Goal: Use online tool/utility

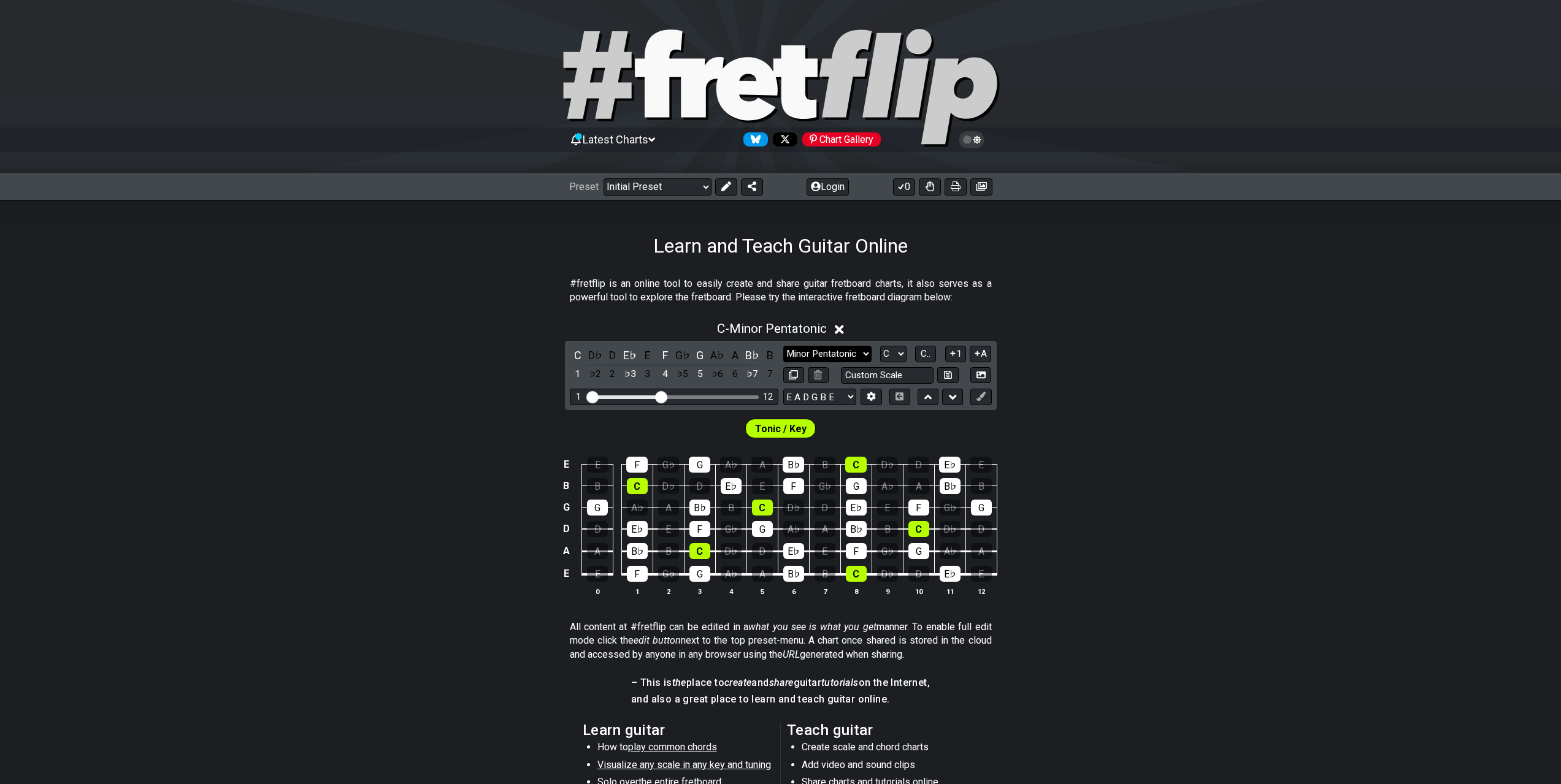
click at [830, 361] on select "Minor Pentatonic Click to edit Minor Pentatonic Major Pentatonic Minor Blues Ma…" at bounding box center [827, 354] width 89 height 16
select select "Melodic Minor"
click at [784, 346] on select "Minor Pentatonic Click to edit Minor Pentatonic Major Pentatonic Minor Blues Ma…" at bounding box center [827, 354] width 89 height 16
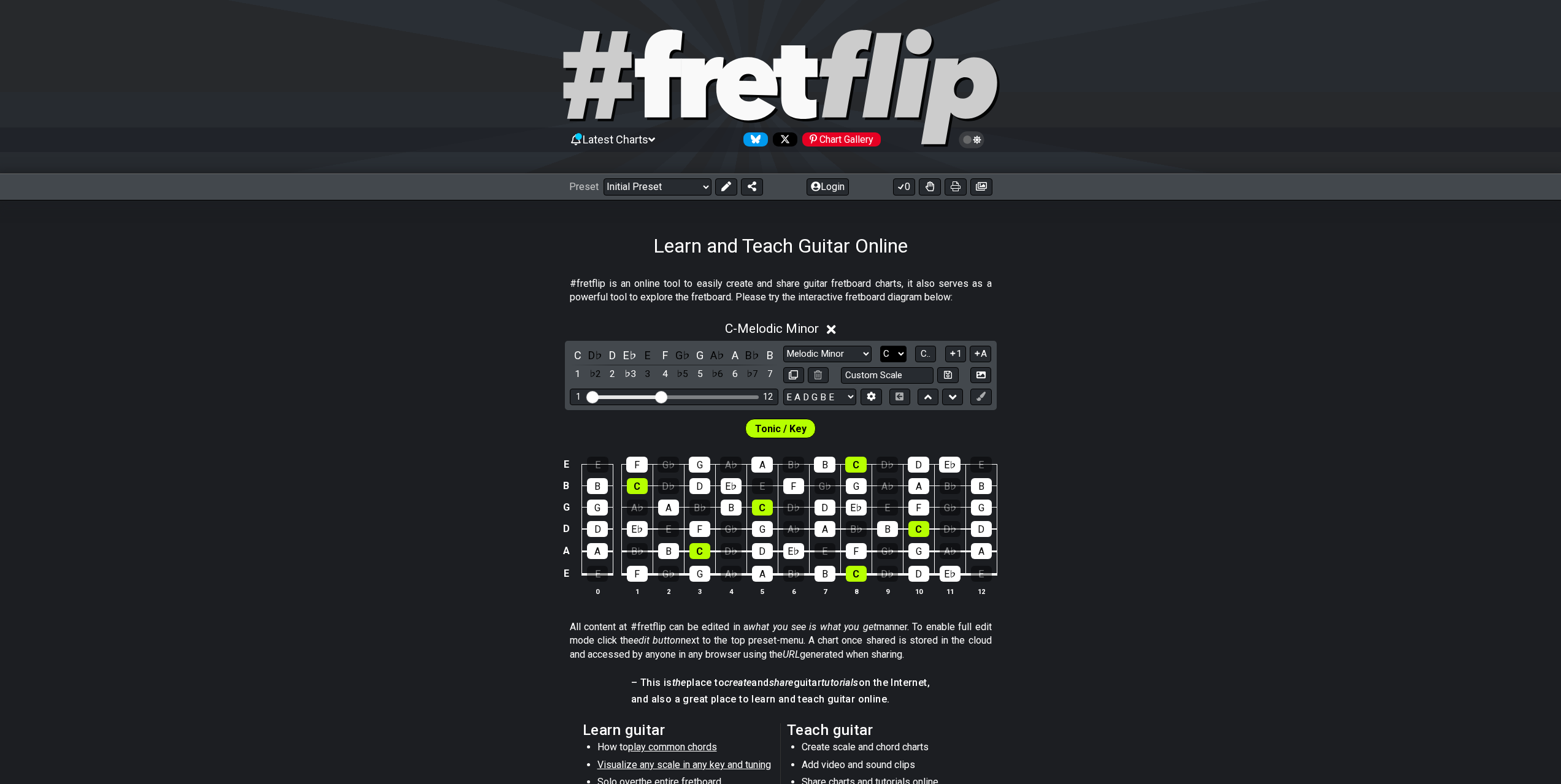
click at [893, 353] on select "A♭ A A♯ B♭ B C C♯ D♭ D D♯ E♭ E F F♯ G♭ G G♯" at bounding box center [893, 354] width 27 height 16
select select "E"
click at [880, 346] on select "A♭ A A♯ B♭ B C C♯ D♭ D D♯ E♭ E F F♯ G♭ G G♯" at bounding box center [893, 354] width 27 height 16
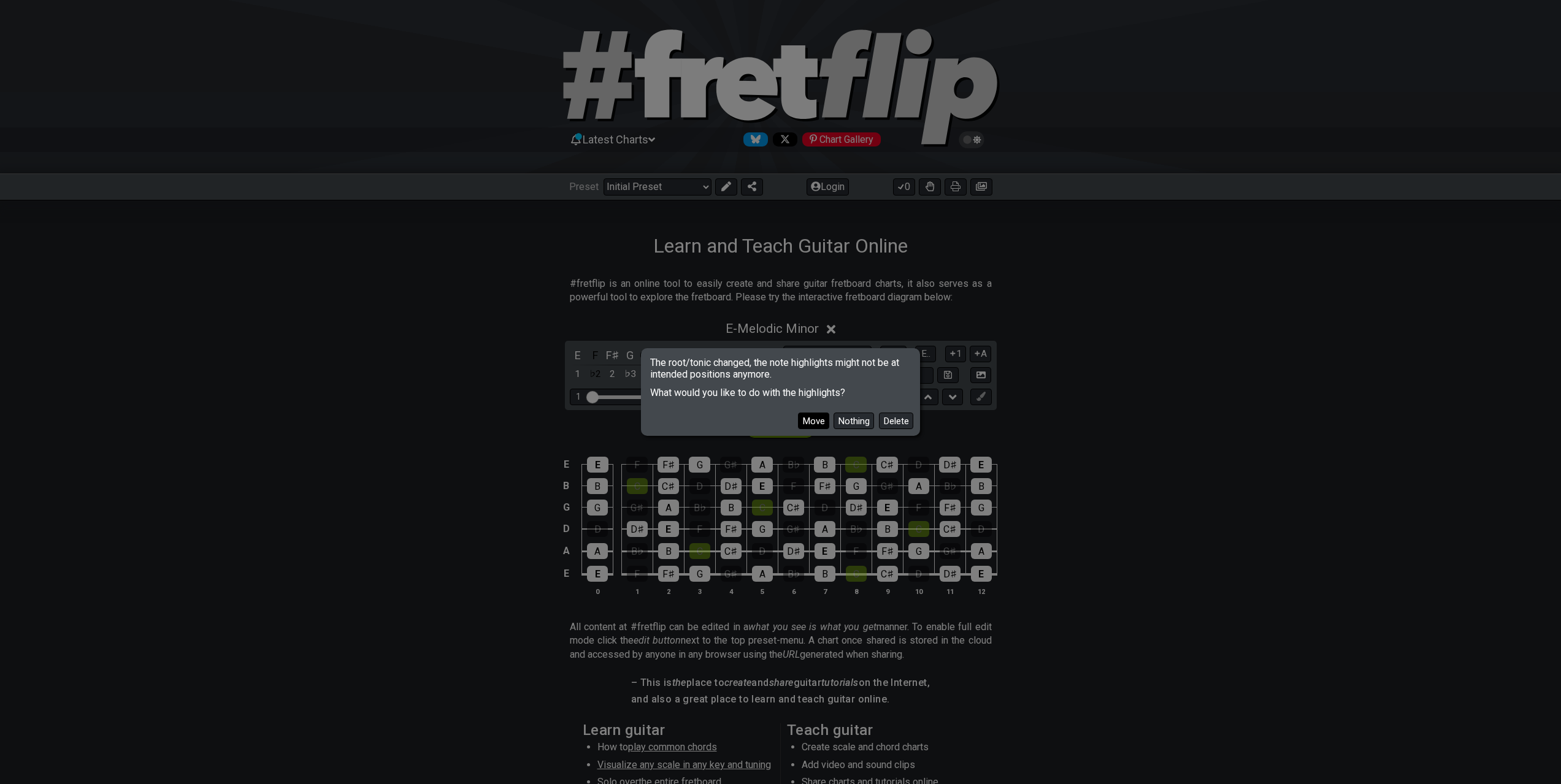
click at [808, 420] on button "Move" at bounding box center [814, 420] width 31 height 16
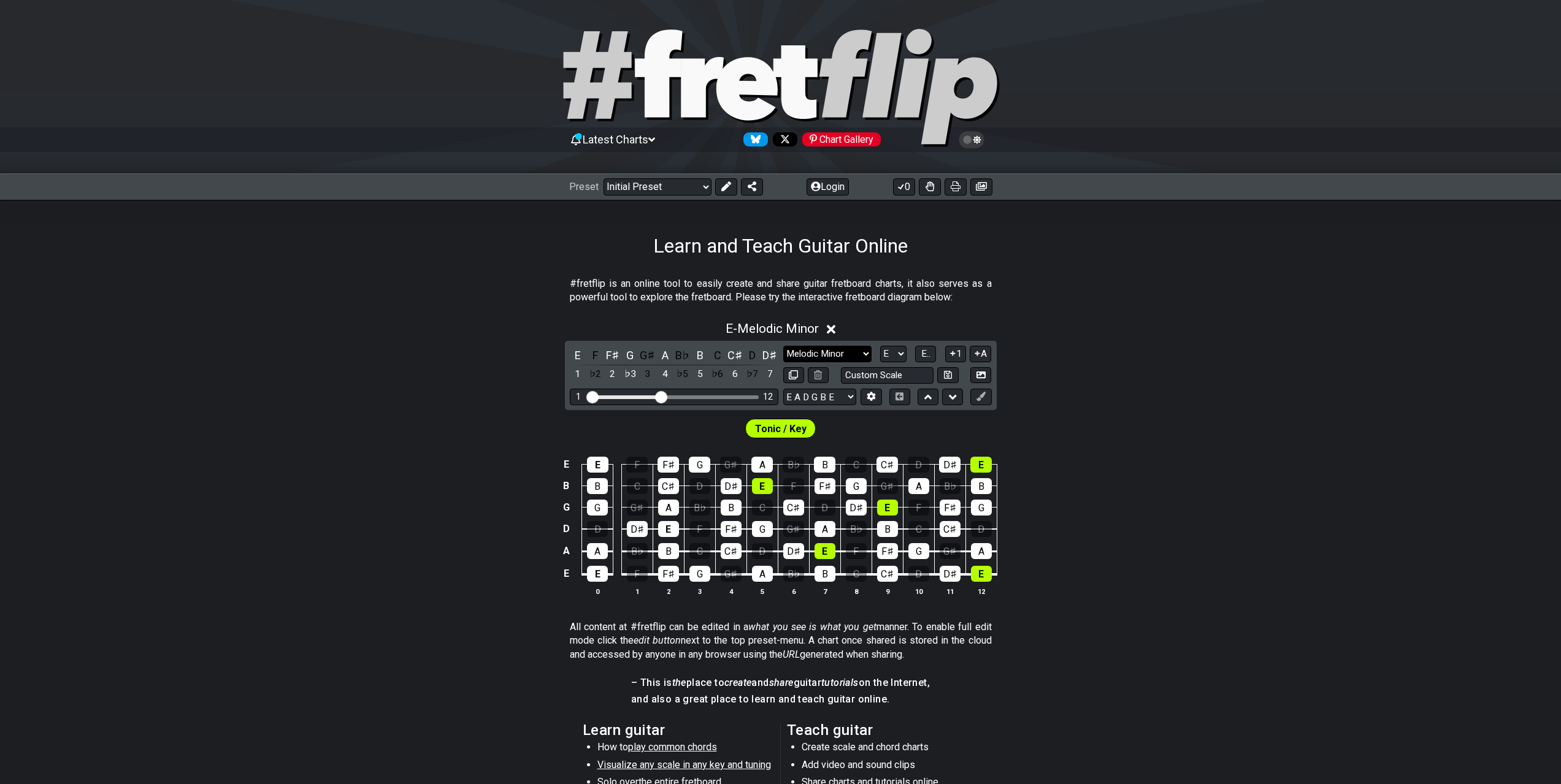
click at [804, 355] on select "Minor Pentatonic Click to edit Minor Pentatonic Major Pentatonic Minor Blues Ma…" at bounding box center [827, 354] width 89 height 16
click at [510, 381] on div "E - Melodic Minor E F F♯ G G♯ A B♭ B C C♯ D D♯ 1 ♭2 2 ♭3 3 4 ♭5 5 ♭6 6 ♭7 7 Min…" at bounding box center [780, 464] width 1561 height 299
click at [438, 275] on section "#fretflip is an online tool to easily create and share guitar fretboard charts,…" at bounding box center [780, 293] width 1561 height 42
click at [839, 356] on select "Minor Pentatonic Click to edit Minor Pentatonic Major Pentatonic Minor Blues Ma…" at bounding box center [827, 354] width 89 height 16
click at [784, 346] on select "Minor Pentatonic Click to edit Minor Pentatonic Major Pentatonic Minor Blues Ma…" at bounding box center [827, 354] width 89 height 16
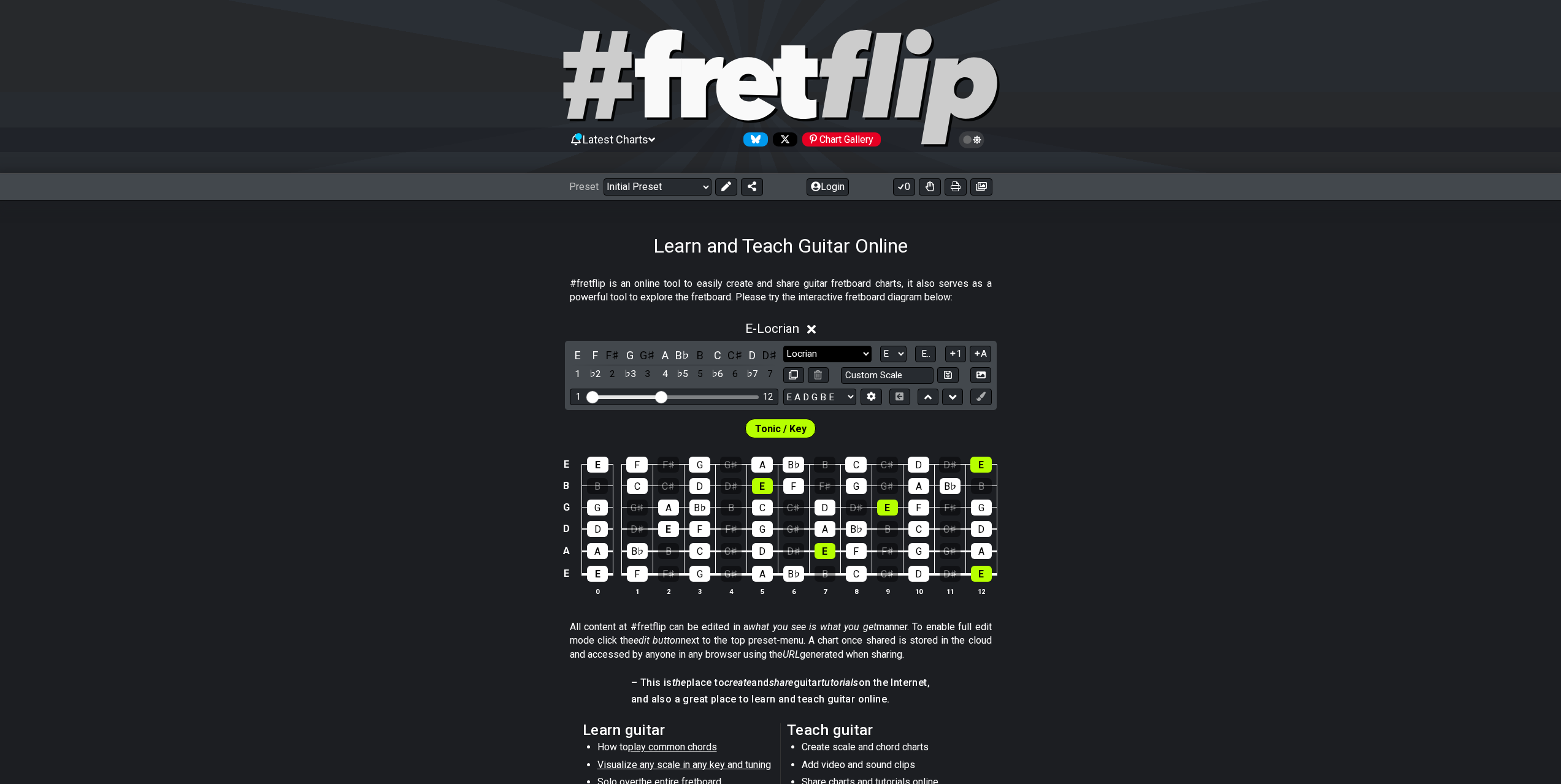
click at [843, 353] on select "Minor Pentatonic Click to edit Minor Pentatonic Major Pentatonic Minor Blues Ma…" at bounding box center [827, 354] width 89 height 16
click at [784, 346] on select "Minor Pentatonic Click to edit Minor Pentatonic Major Pentatonic Minor Blues Ma…" at bounding box center [827, 354] width 89 height 16
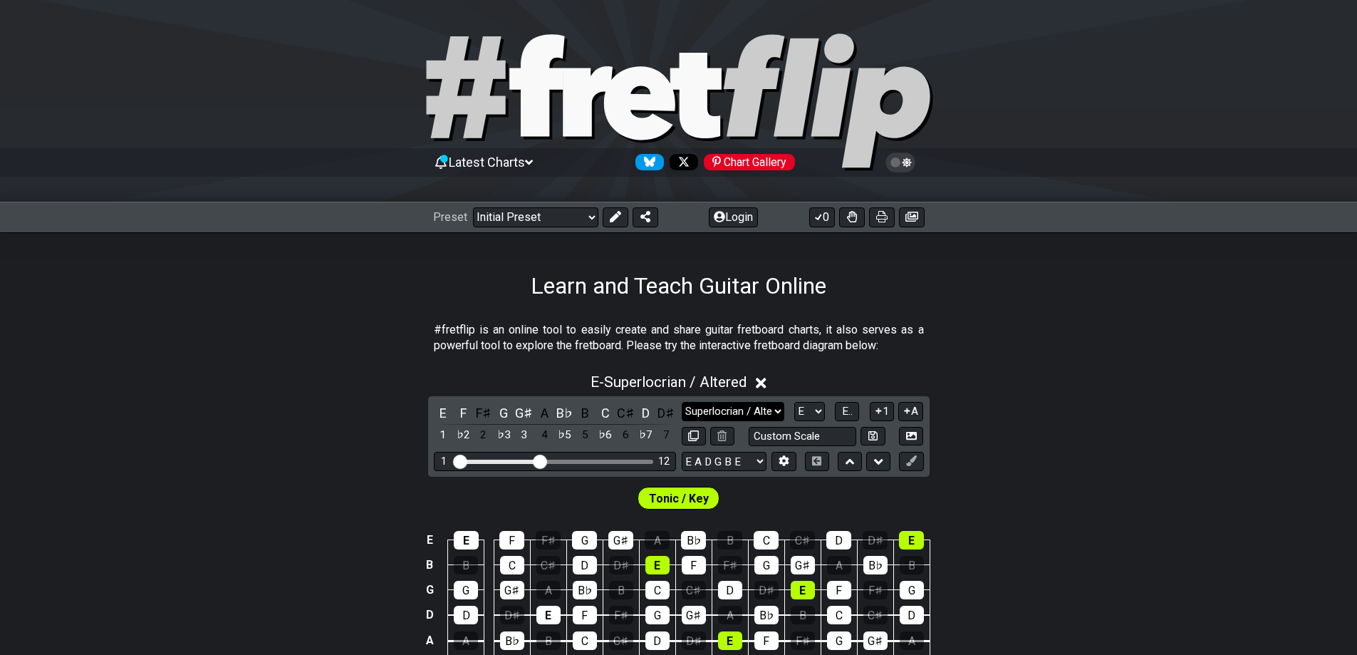
click at [709, 409] on select "Minor Pentatonic Click to edit Minor Pentatonic Major Pentatonic Minor Blues Ma…" at bounding box center [733, 411] width 103 height 19
click at [682, 402] on select "Minor Pentatonic Click to edit Minor Pentatonic Major Pentatonic Minor Blues Ma…" at bounding box center [733, 411] width 103 height 19
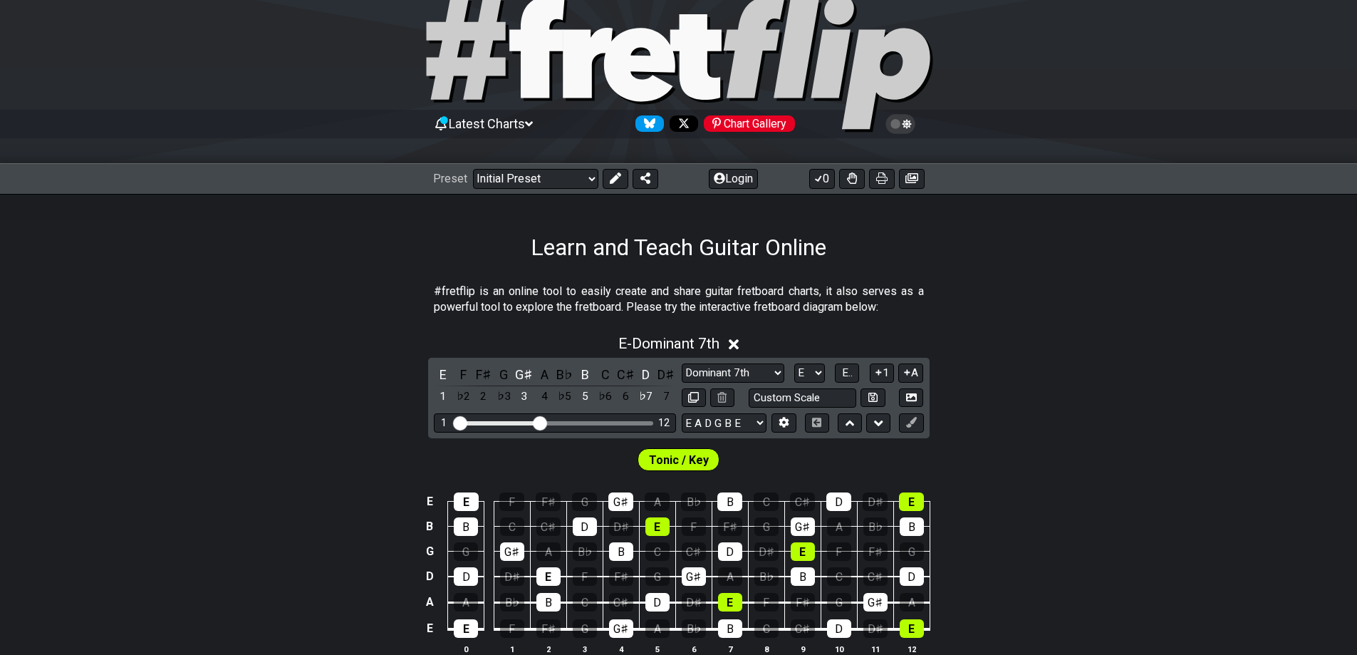
scroll to position [142, 0]
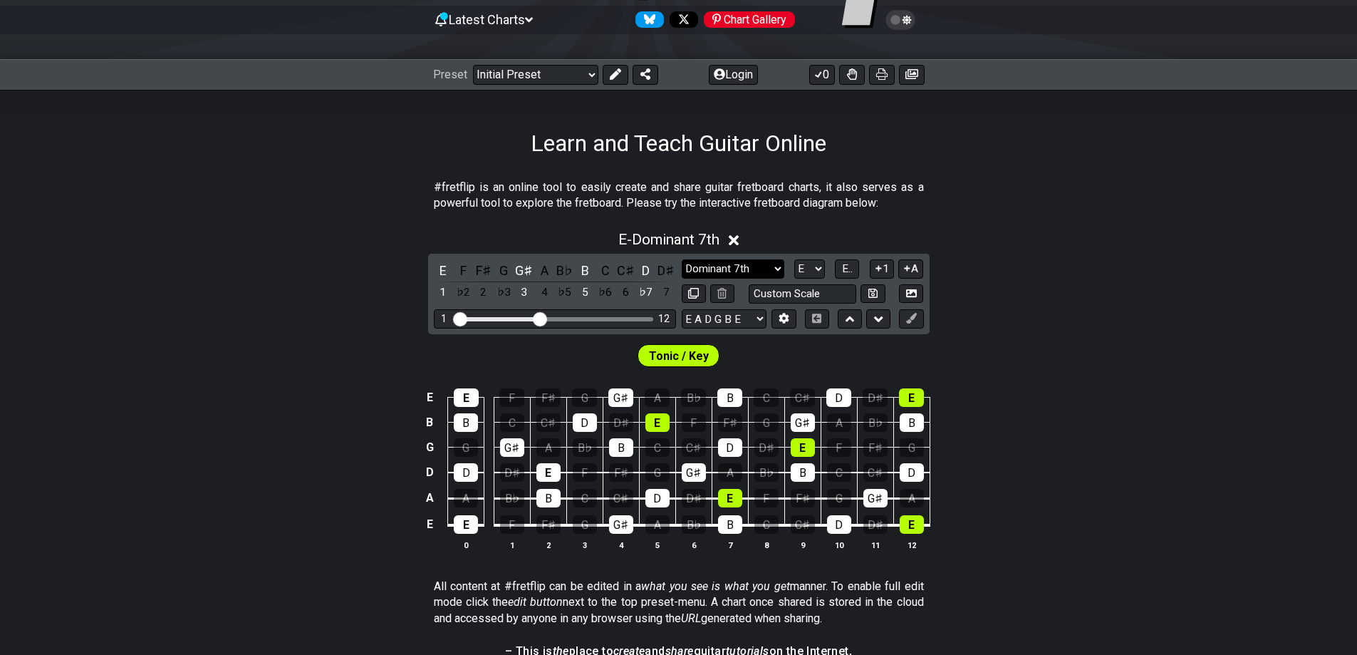
drag, startPoint x: 707, startPoint y: 259, endPoint x: 714, endPoint y: 265, distance: 9.1
click at [712, 264] on select "Minor Pentatonic Click to edit Minor Pentatonic Major Pentatonic Minor Blues Ma…" at bounding box center [733, 268] width 103 height 19
click at [682, 259] on select "Minor Pentatonic Click to edit Minor Pentatonic Major Pentatonic Minor Blues Ma…" at bounding box center [733, 268] width 103 height 19
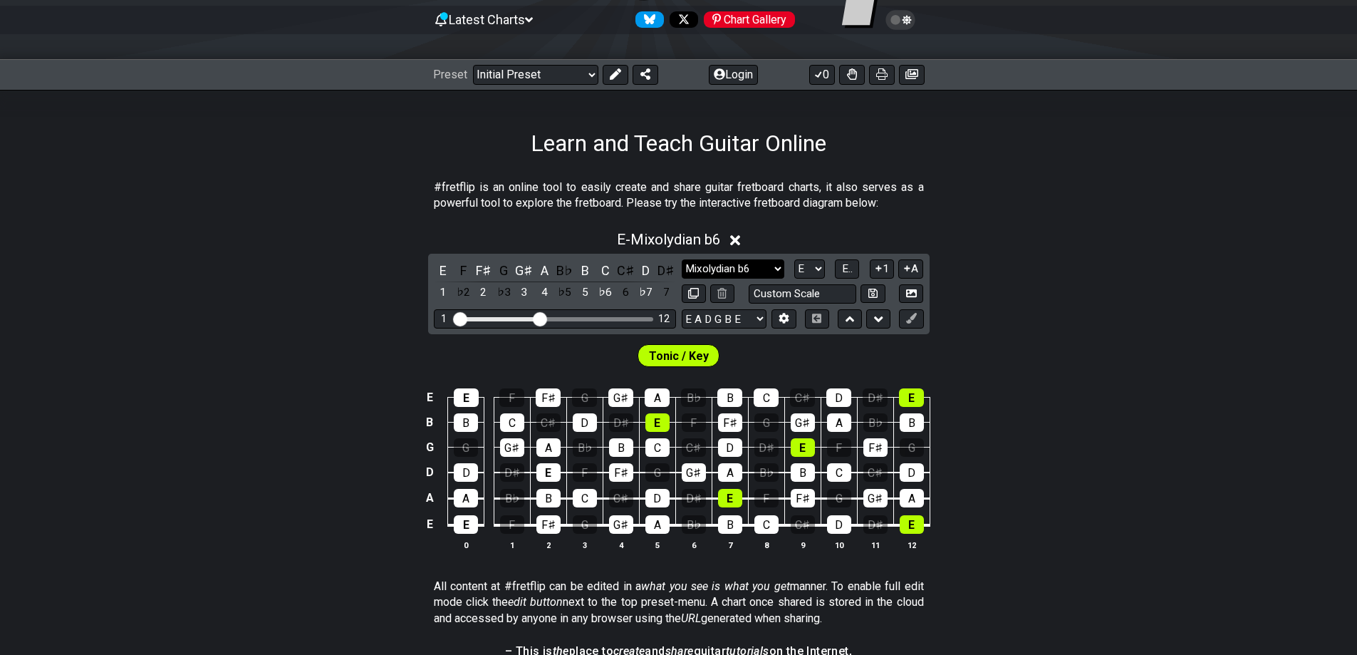
click at [712, 262] on select "Minor Pentatonic Click to edit Minor Pentatonic Major Pentatonic Minor Blues Ma…" at bounding box center [733, 268] width 103 height 19
click at [682, 259] on select "Minor Pentatonic Click to edit Minor Pentatonic Major Pentatonic Minor Blues Ma…" at bounding box center [733, 268] width 103 height 19
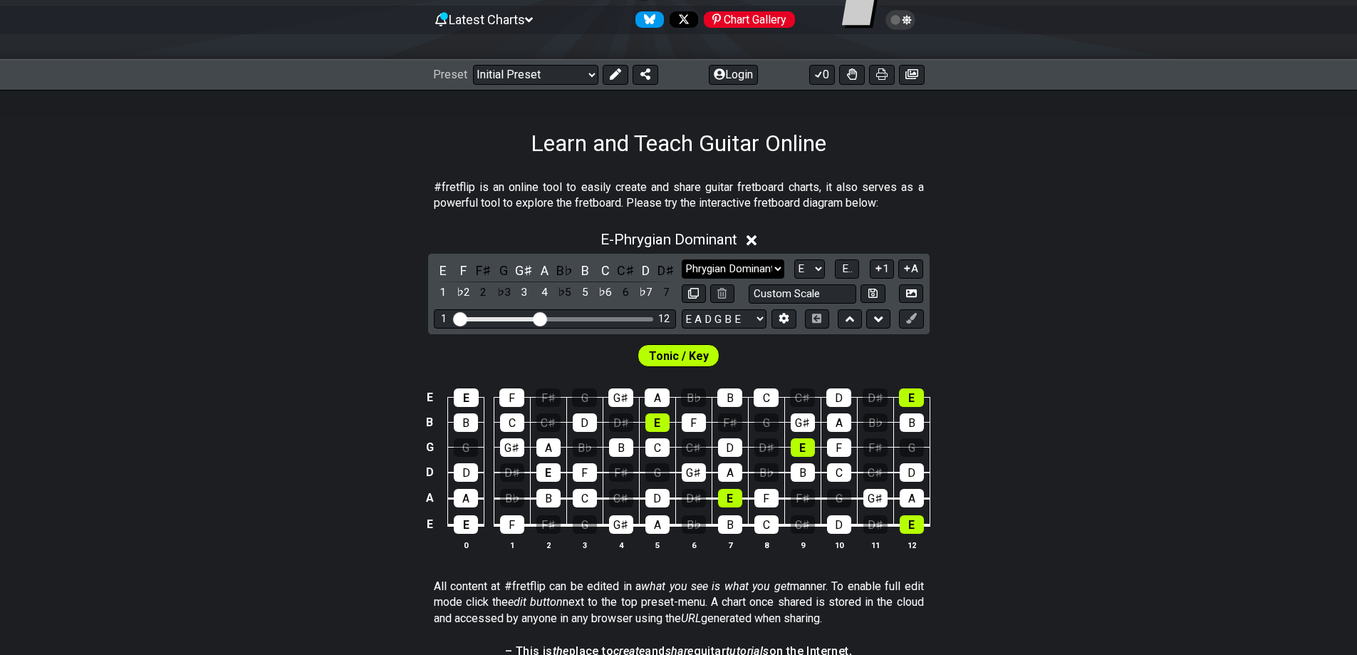
click at [718, 273] on select "Minor Pentatonic Click to edit Minor Pentatonic Major Pentatonic Minor Blues Ma…" at bounding box center [733, 268] width 103 height 19
click at [9, 340] on div "Tonic / Key" at bounding box center [678, 352] width 1357 height 36
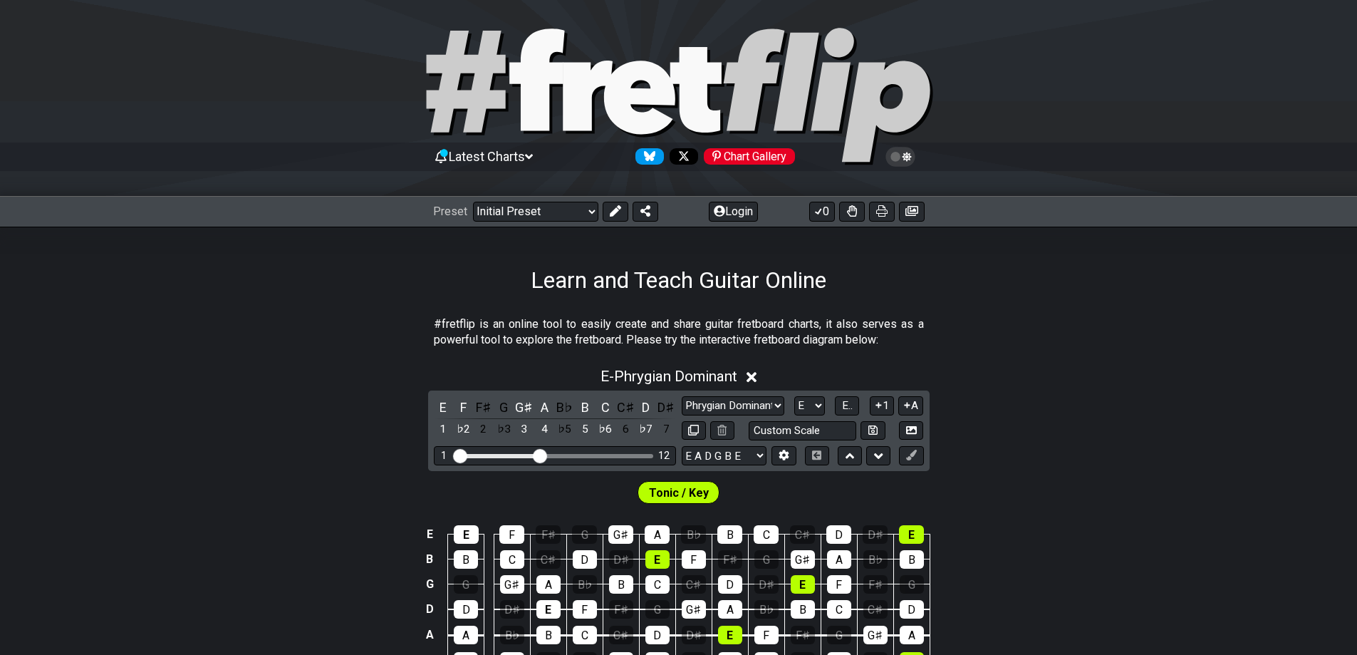
scroll to position [0, 0]
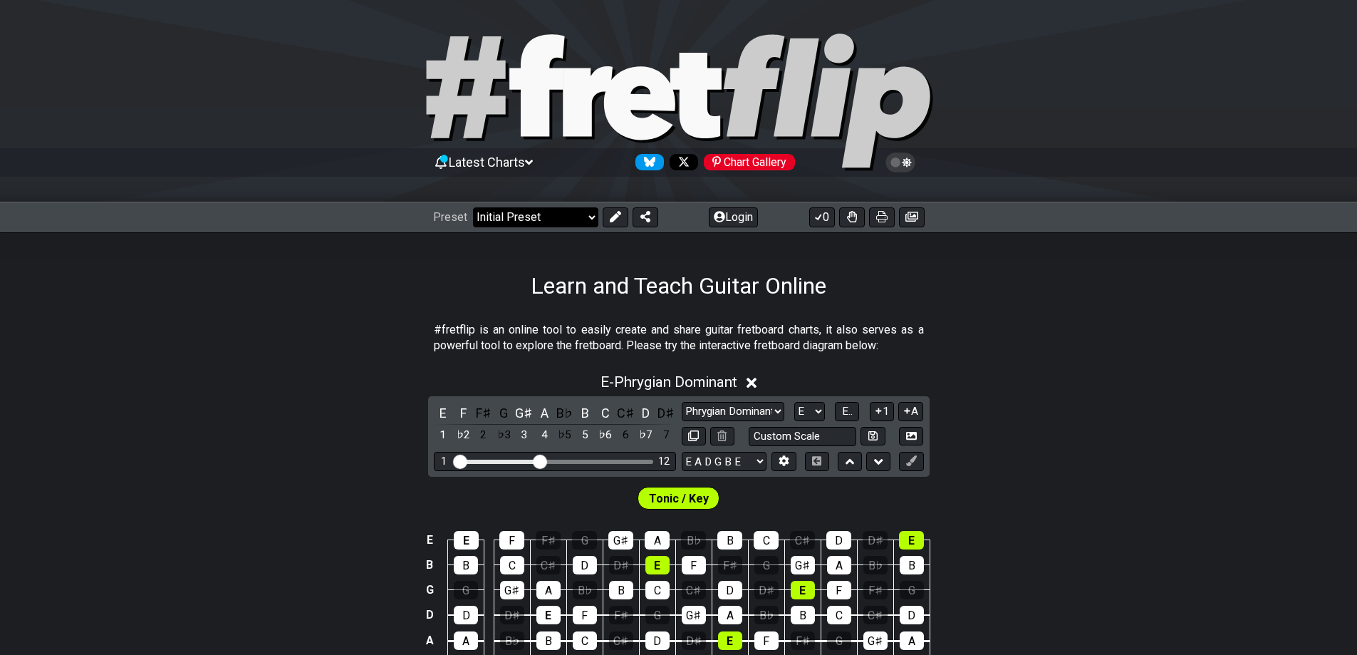
click at [555, 214] on select "Welcome to #fretflip! Initial Preset Custom Preset Minor Pentatonic Major Penta…" at bounding box center [535, 217] width 125 height 20
drag, startPoint x: 553, startPoint y: 219, endPoint x: 599, endPoint y: 217, distance: 45.7
click at [553, 219] on select "Welcome to #fretflip! Initial Preset Custom Preset Minor Pentatonic Major Penta…" at bounding box center [535, 217] width 125 height 20
click at [712, 419] on select "Minor Pentatonic Click to edit Minor Pentatonic Major Pentatonic Minor Blues Ma…" at bounding box center [733, 411] width 103 height 19
click at [682, 402] on select "Minor Pentatonic Click to edit Minor Pentatonic Major Pentatonic Minor Blues Ma…" at bounding box center [733, 411] width 103 height 19
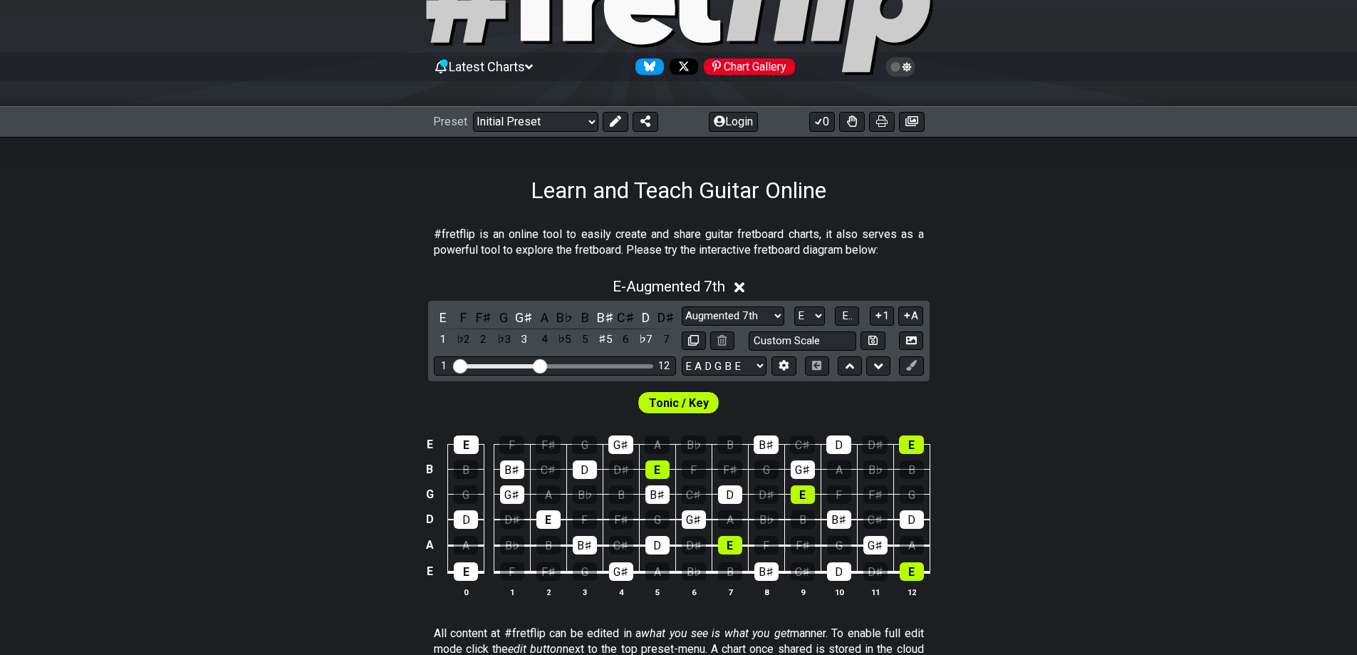
scroll to position [142, 0]
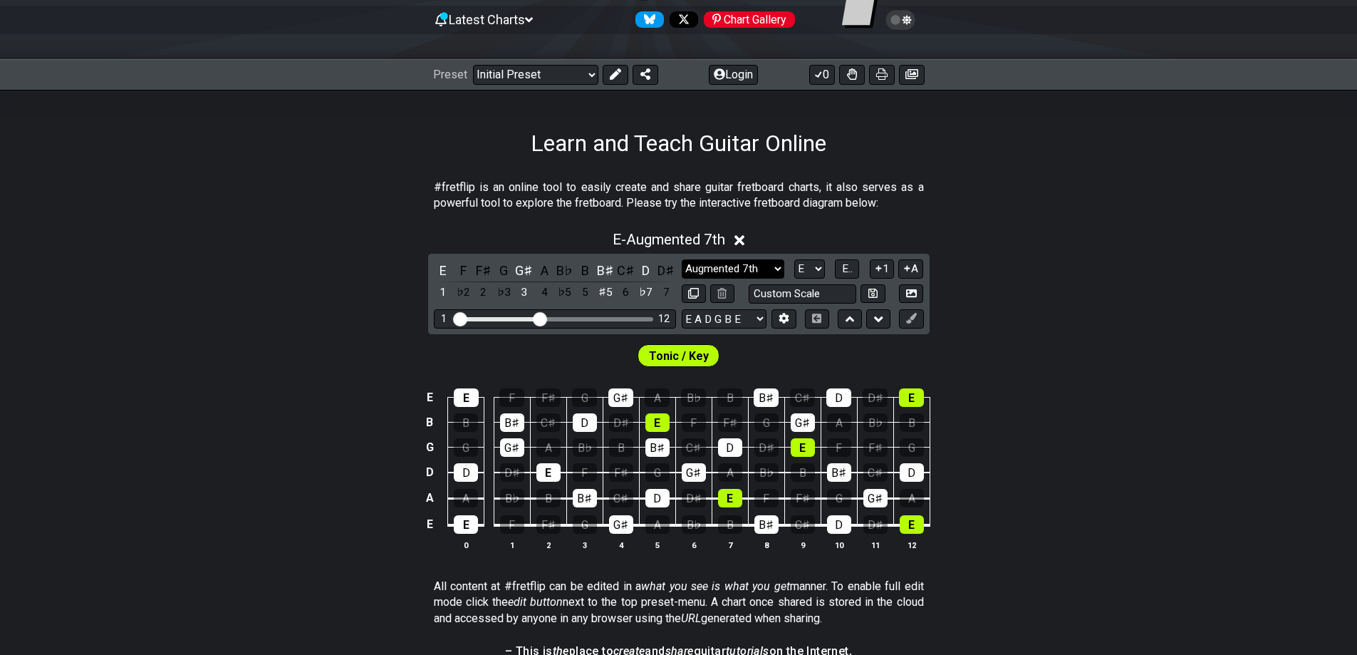
click at [758, 261] on select "Minor Pentatonic Click to edit Minor Pentatonic Major Pentatonic Minor Blues Ma…" at bounding box center [733, 268] width 103 height 19
select select "Dominant 7th"
click at [682, 259] on select "Minor Pentatonic Click to edit Minor Pentatonic Major Pentatonic Minor Blues Ma…" at bounding box center [733, 268] width 103 height 19
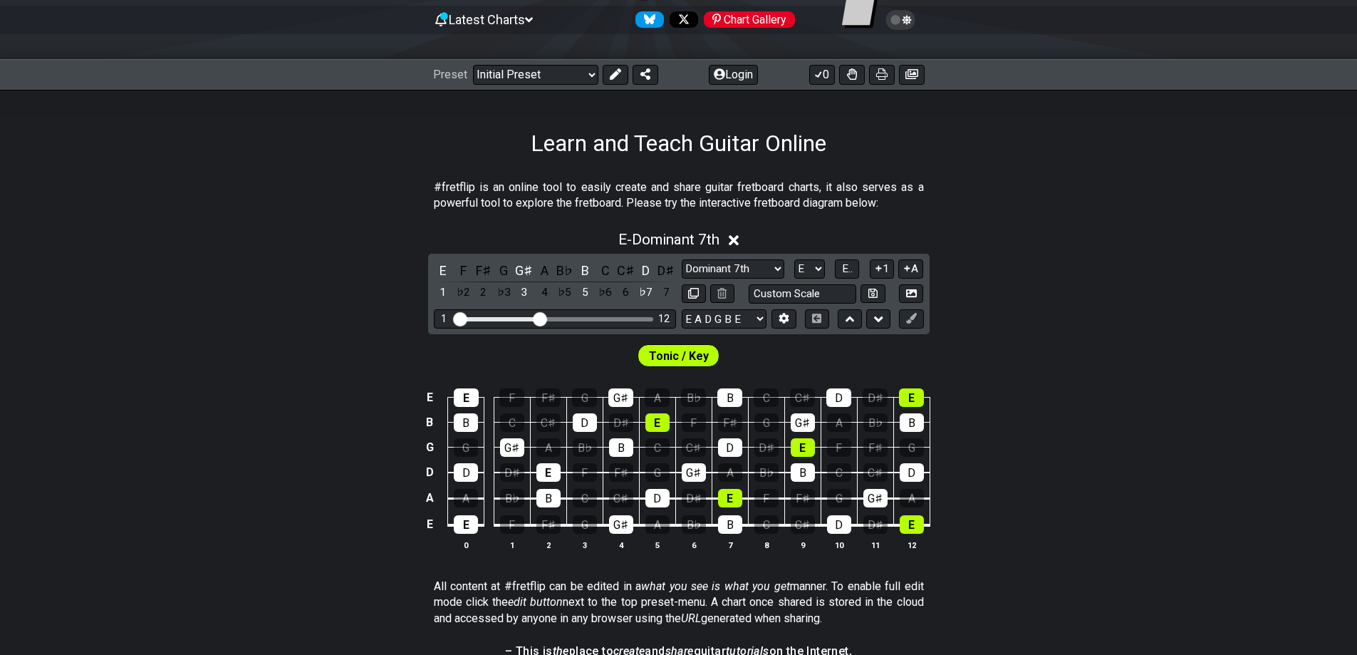
click at [286, 404] on div "E E F F♯ G G♯ A B♭ B C C♯ D D♯ E B B C C♯ D D♯ E F F♯ G G♯ A B♭ B G G G♯ A B♭ B…" at bounding box center [678, 470] width 1357 height 200
